Goal: Information Seeking & Learning: Learn about a topic

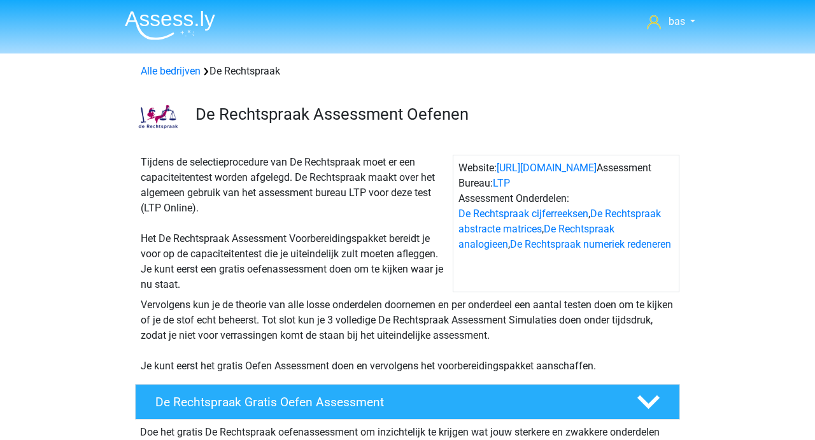
click at [177, 20] on img at bounding box center [170, 25] width 90 height 30
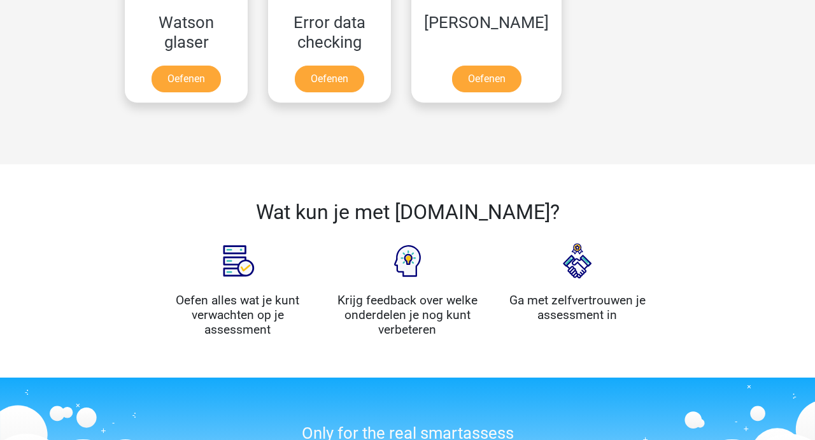
scroll to position [1177, 0]
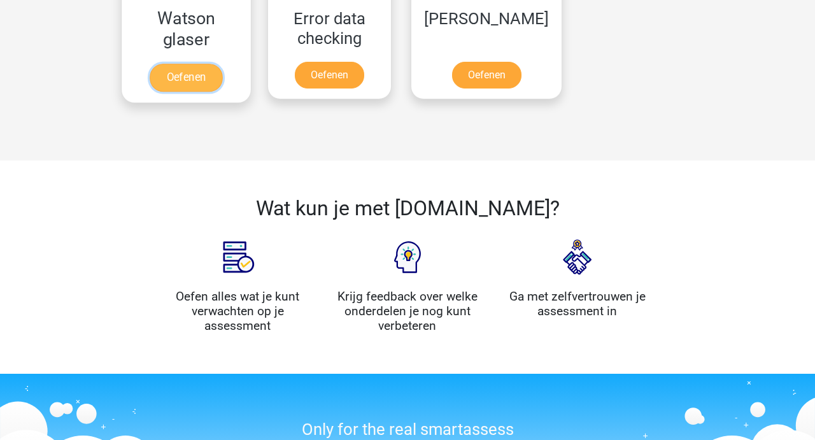
click at [187, 81] on link "Oefenen" at bounding box center [186, 78] width 73 height 28
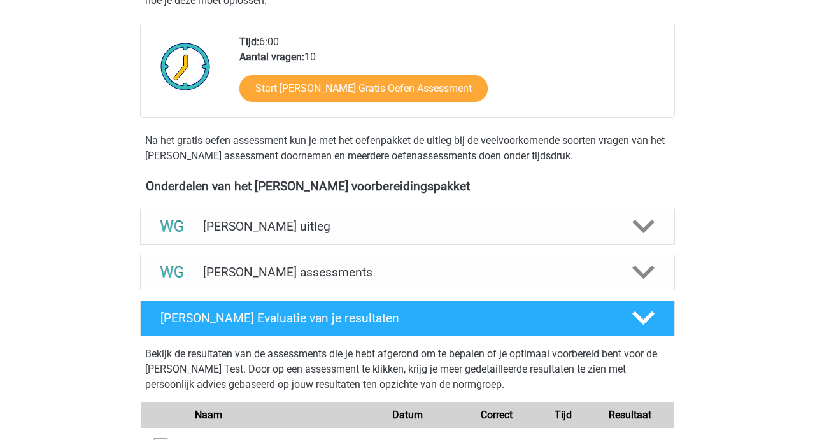
scroll to position [304, 0]
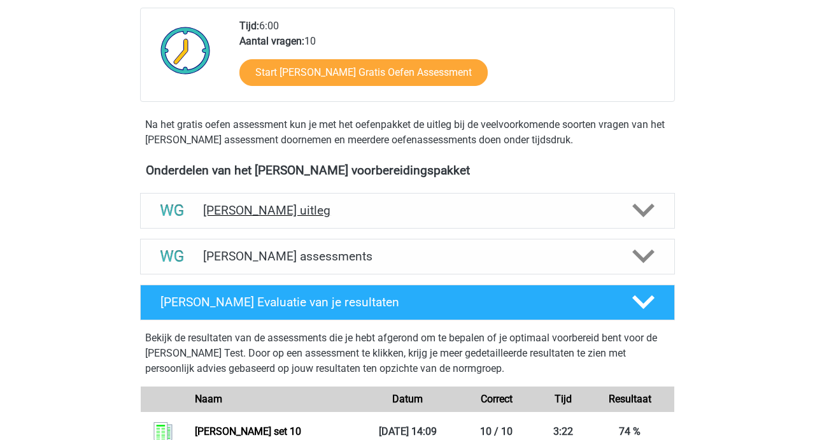
click at [302, 219] on div "[PERSON_NAME] uitleg" at bounding box center [407, 211] width 535 height 36
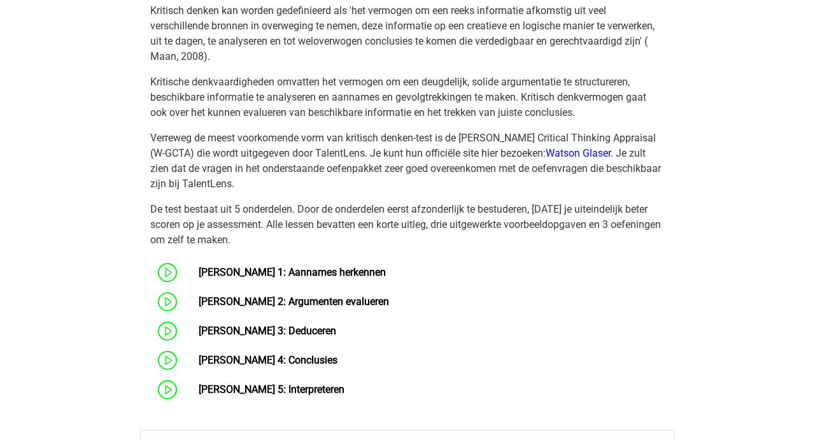
scroll to position [589, 0]
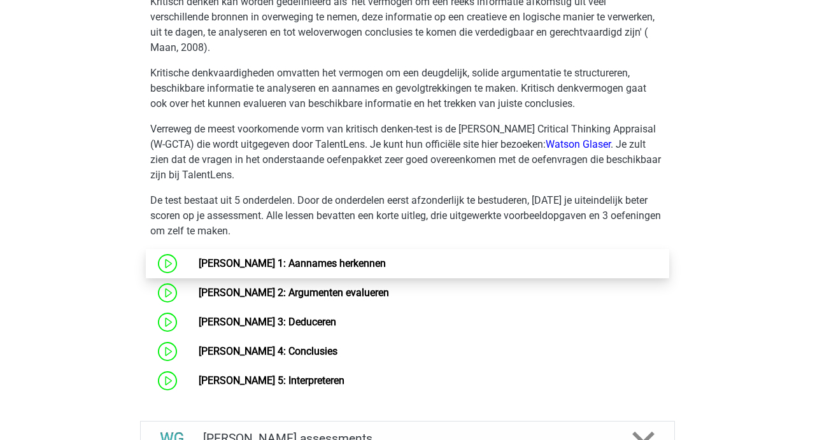
click at [262, 265] on link "[PERSON_NAME] 1: Aannames herkennen" at bounding box center [292, 263] width 187 height 12
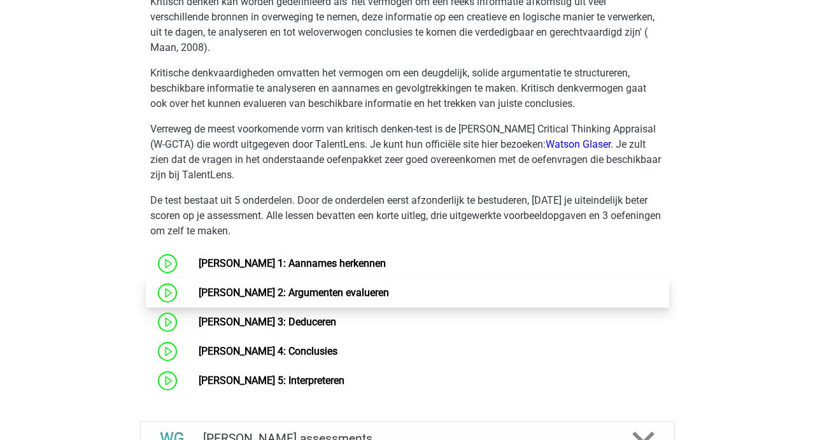
click at [270, 298] on link "Watson Glaser 2: Argumenten evalueren" at bounding box center [294, 292] width 190 height 12
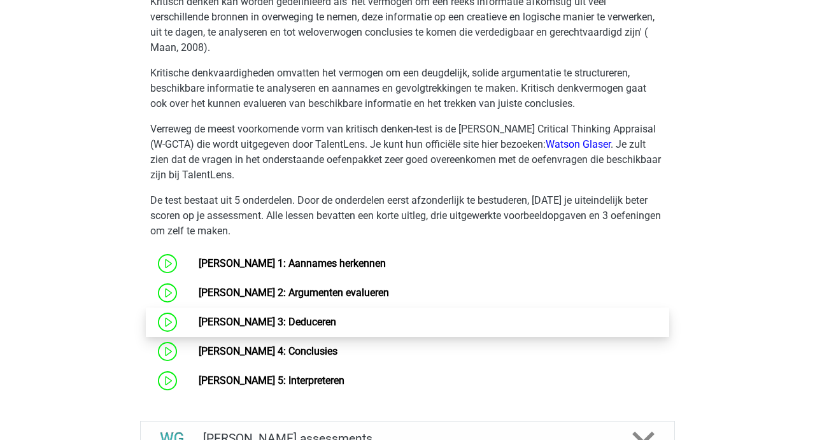
click at [253, 316] on link "[PERSON_NAME] 3: Deduceren" at bounding box center [267, 322] width 137 height 12
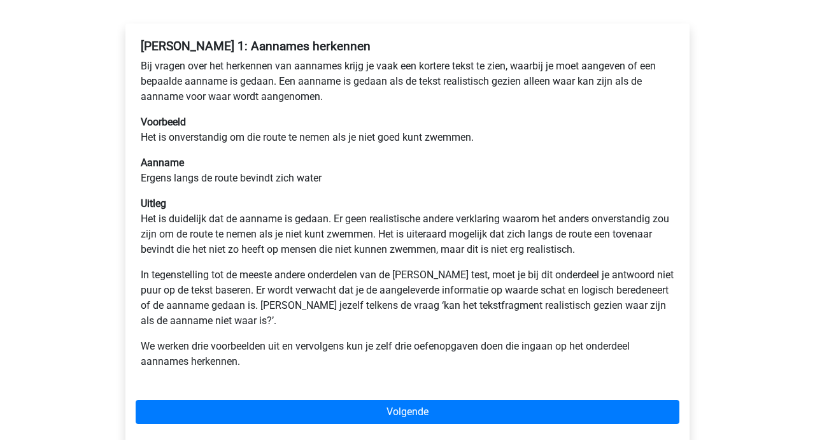
scroll to position [197, 0]
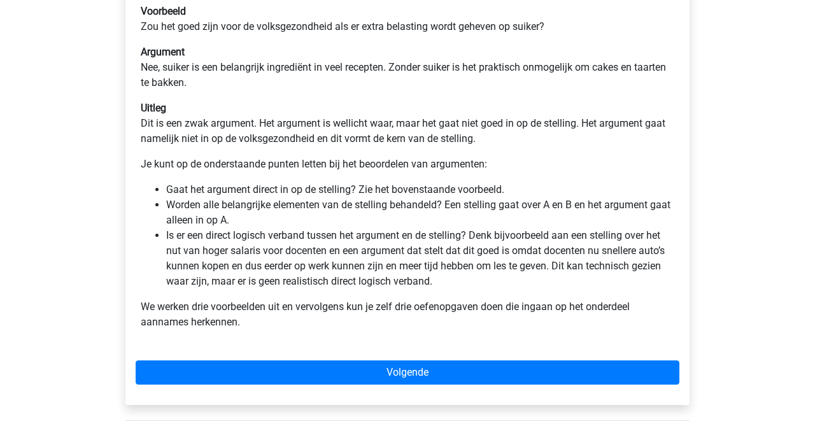
scroll to position [316, 0]
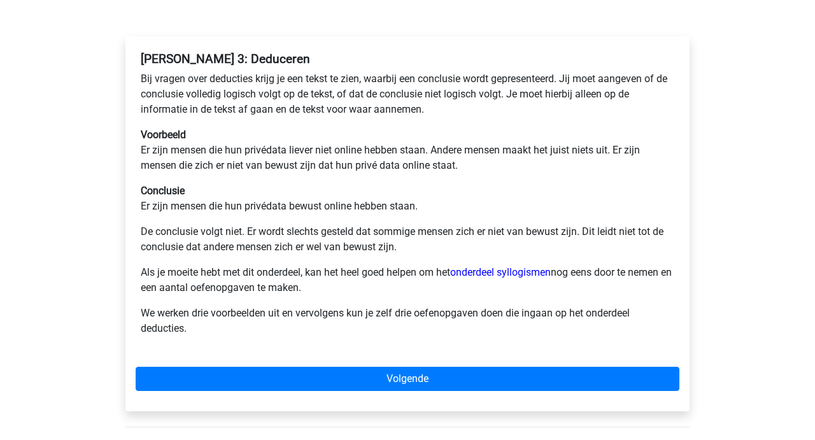
scroll to position [192, 0]
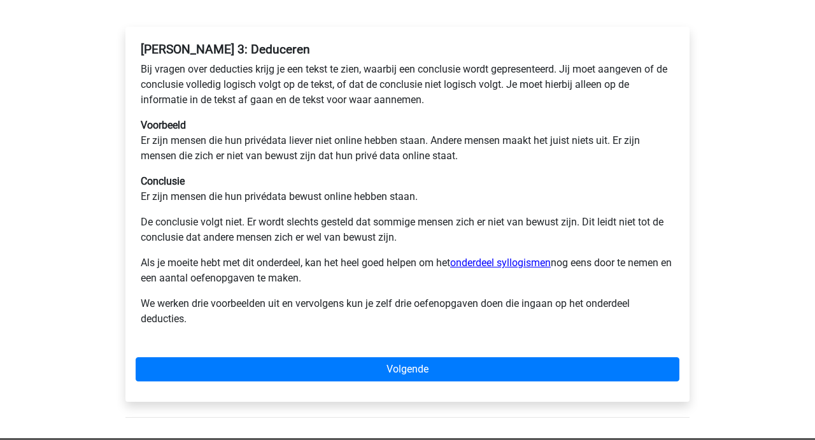
click at [483, 260] on link "onderdeel syllogismen" at bounding box center [500, 262] width 101 height 12
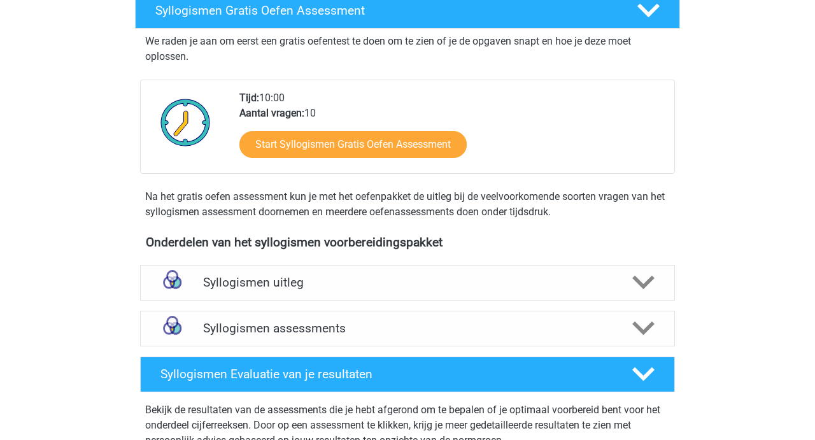
scroll to position [230, 0]
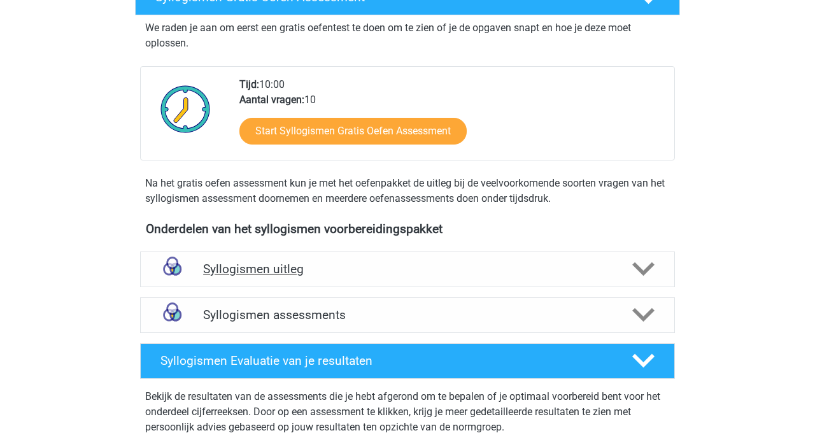
click at [263, 265] on h4 "Syllogismen uitleg" at bounding box center [407, 269] width 409 height 15
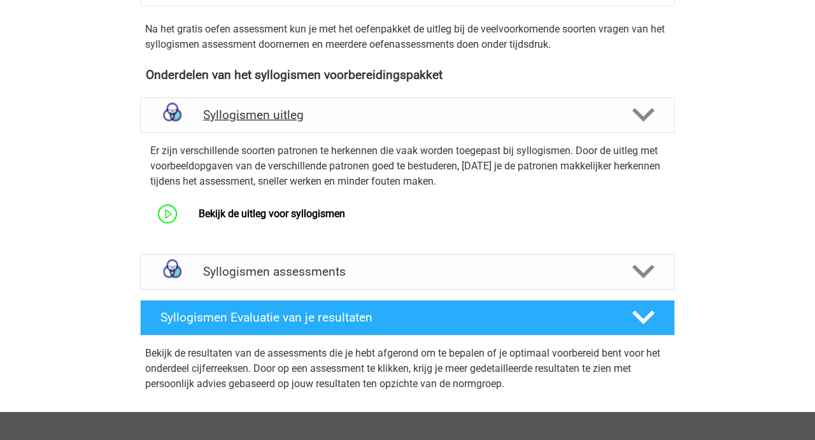
scroll to position [431, 0]
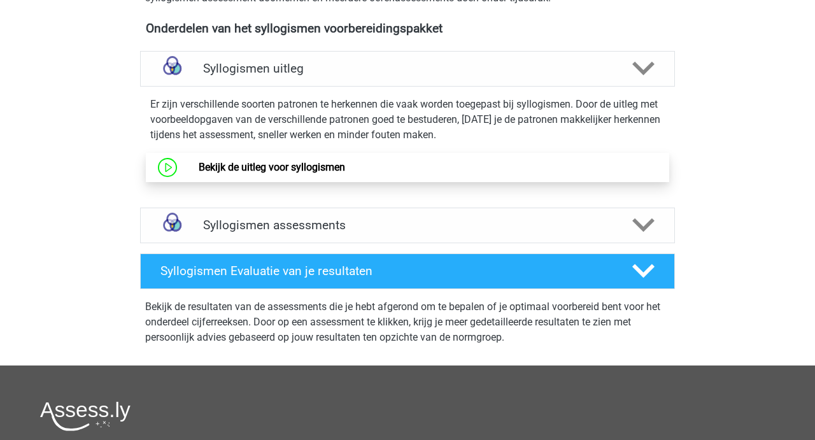
click at [248, 161] on link "Bekijk de uitleg voor syllogismen" at bounding box center [272, 167] width 146 height 12
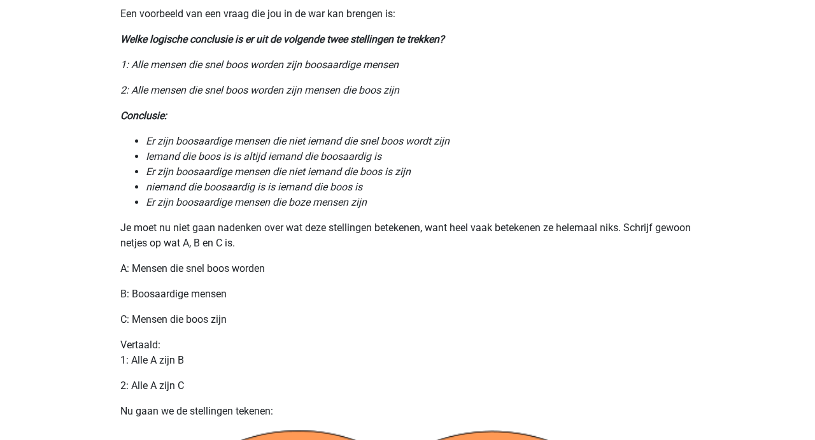
scroll to position [414, 0]
